Goal: Task Accomplishment & Management: Manage account settings

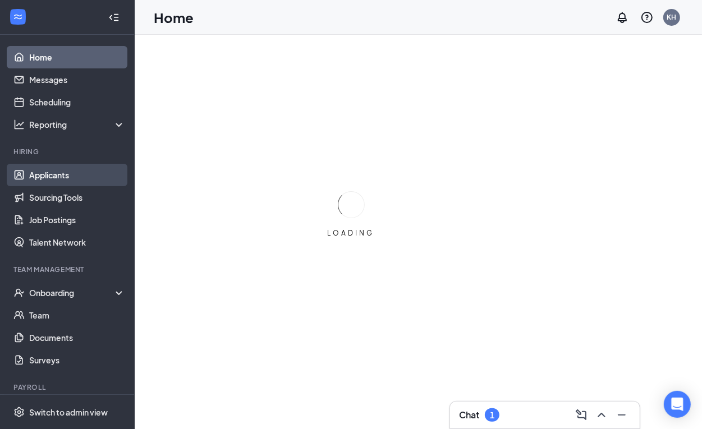
click at [58, 178] on link "Applicants" at bounding box center [77, 175] width 96 height 22
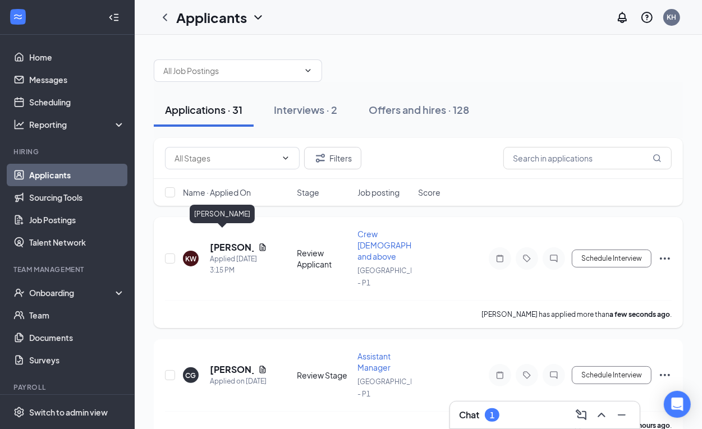
click at [222, 241] on h5 "Kevondrek Whittington" at bounding box center [232, 247] width 44 height 12
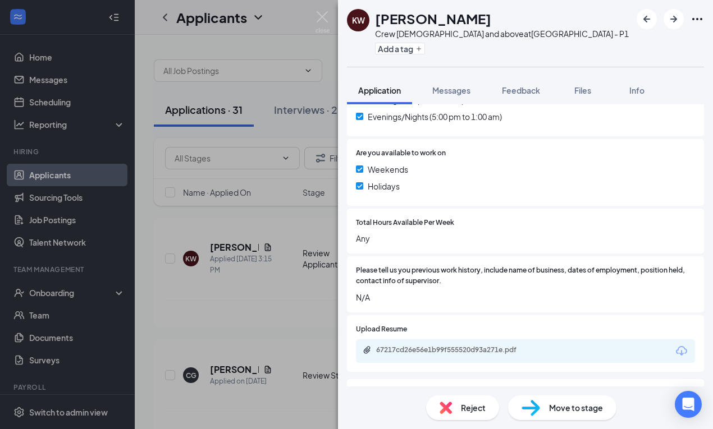
scroll to position [484, 0]
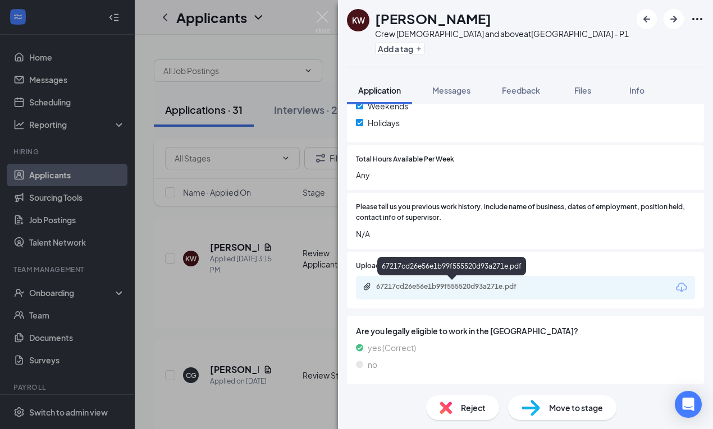
click at [425, 282] on div "67217cd26e56e1b99f555520d93a271e.pdf" at bounding box center [454, 286] width 157 height 9
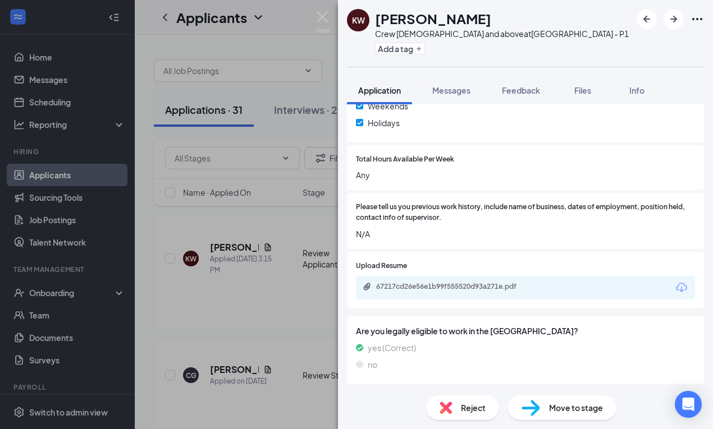
scroll to position [480, 0]
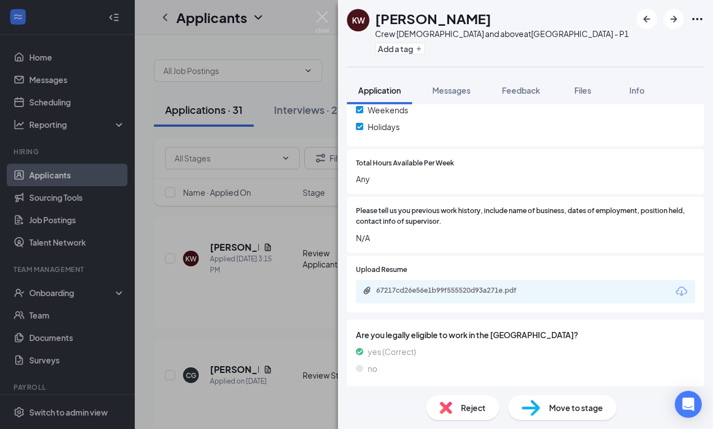
click at [576, 414] on span "Move to stage" at bounding box center [576, 408] width 54 height 12
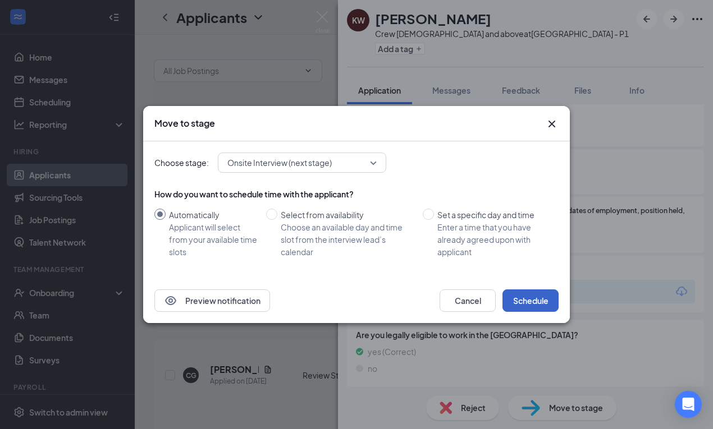
click at [534, 296] on button "Schedule" at bounding box center [530, 301] width 56 height 22
